Goal: Information Seeking & Learning: Find specific fact

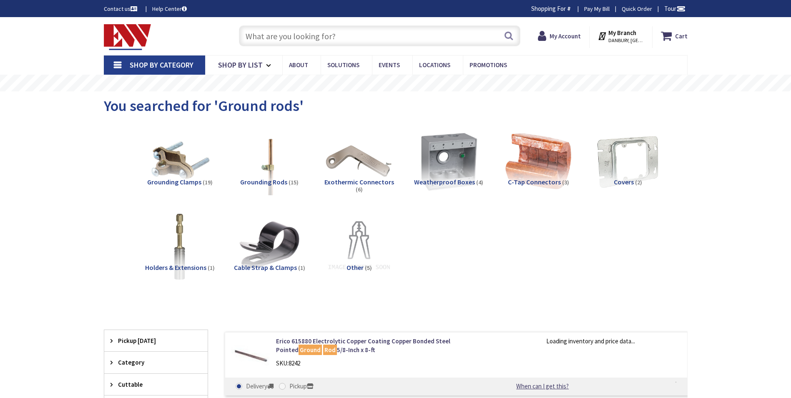
type input "CT-[STREET_ADDRESS]"
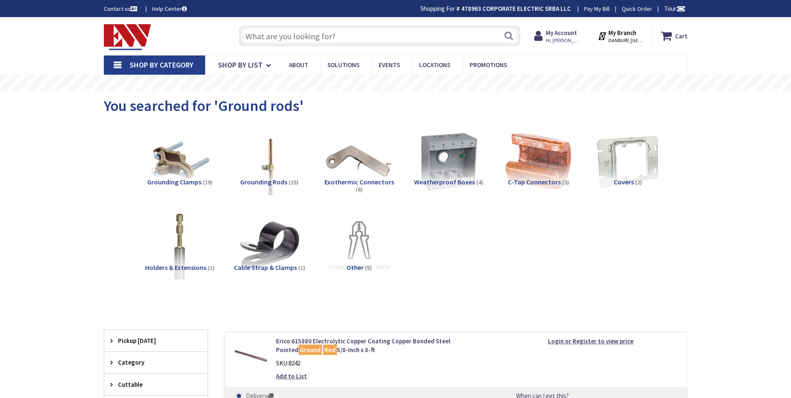
click at [302, 40] on input "text" at bounding box center [380, 35] width 282 height 21
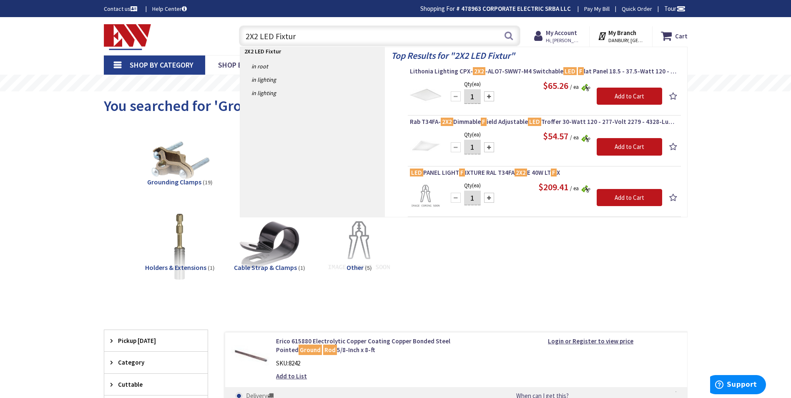
type input "2X2 LED Fixture"
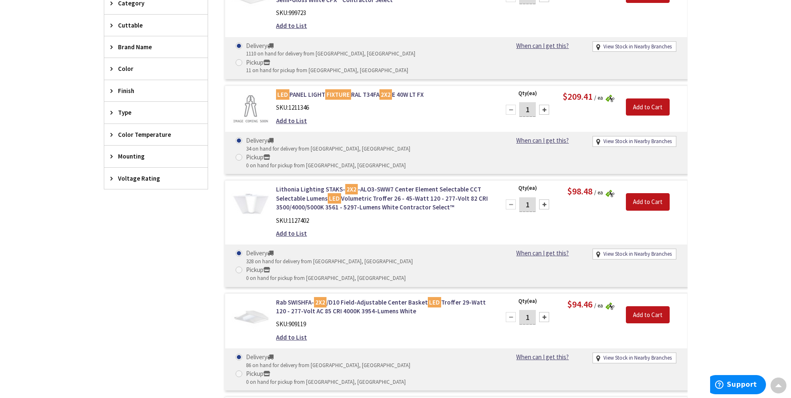
scroll to position [209, 0]
